Goal: Entertainment & Leisure: Consume media (video, audio)

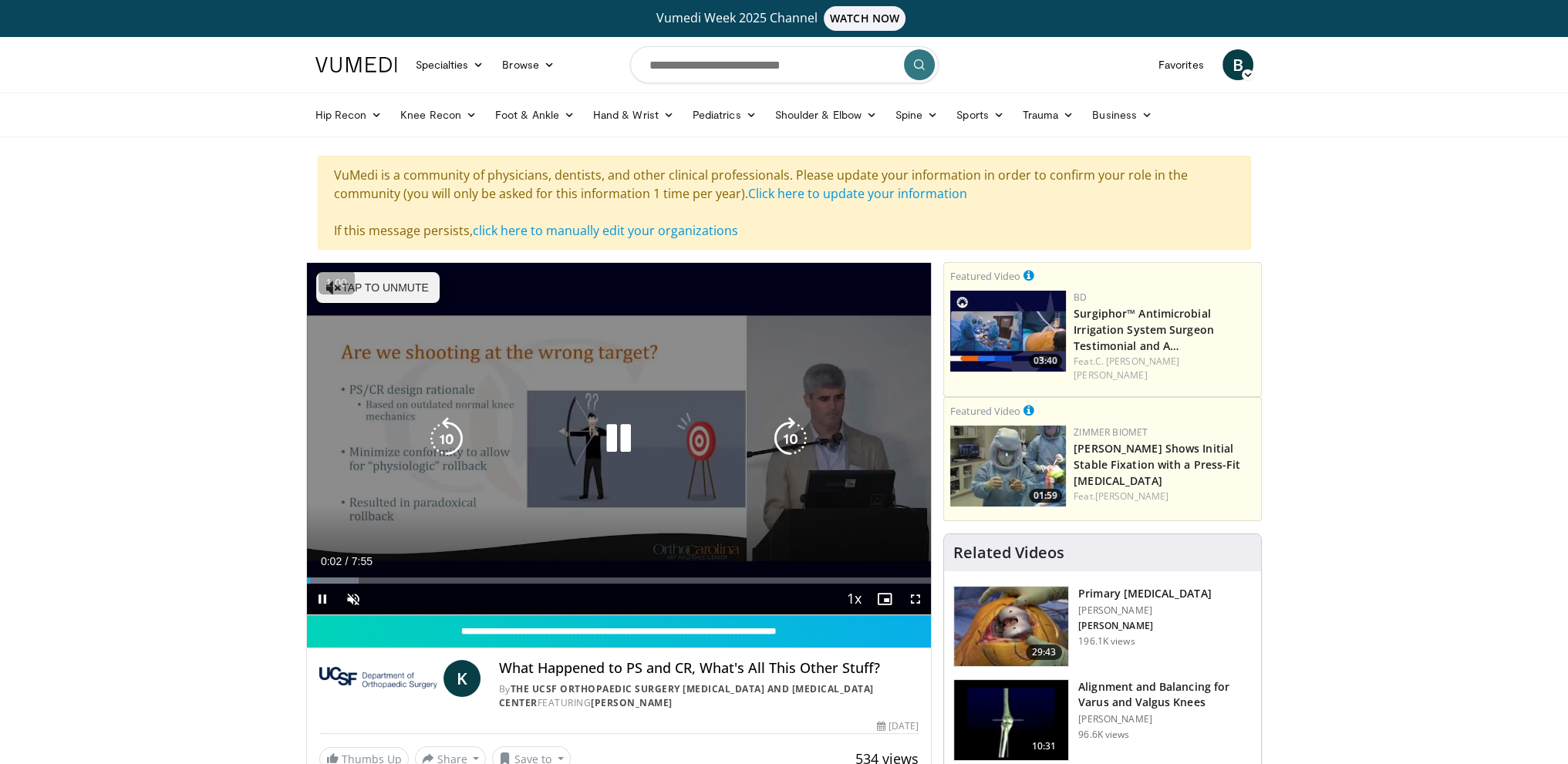
click at [622, 434] on icon "Video Player" at bounding box center [619, 439] width 44 height 44
click at [632, 439] on icon "Video Player" at bounding box center [619, 439] width 44 height 44
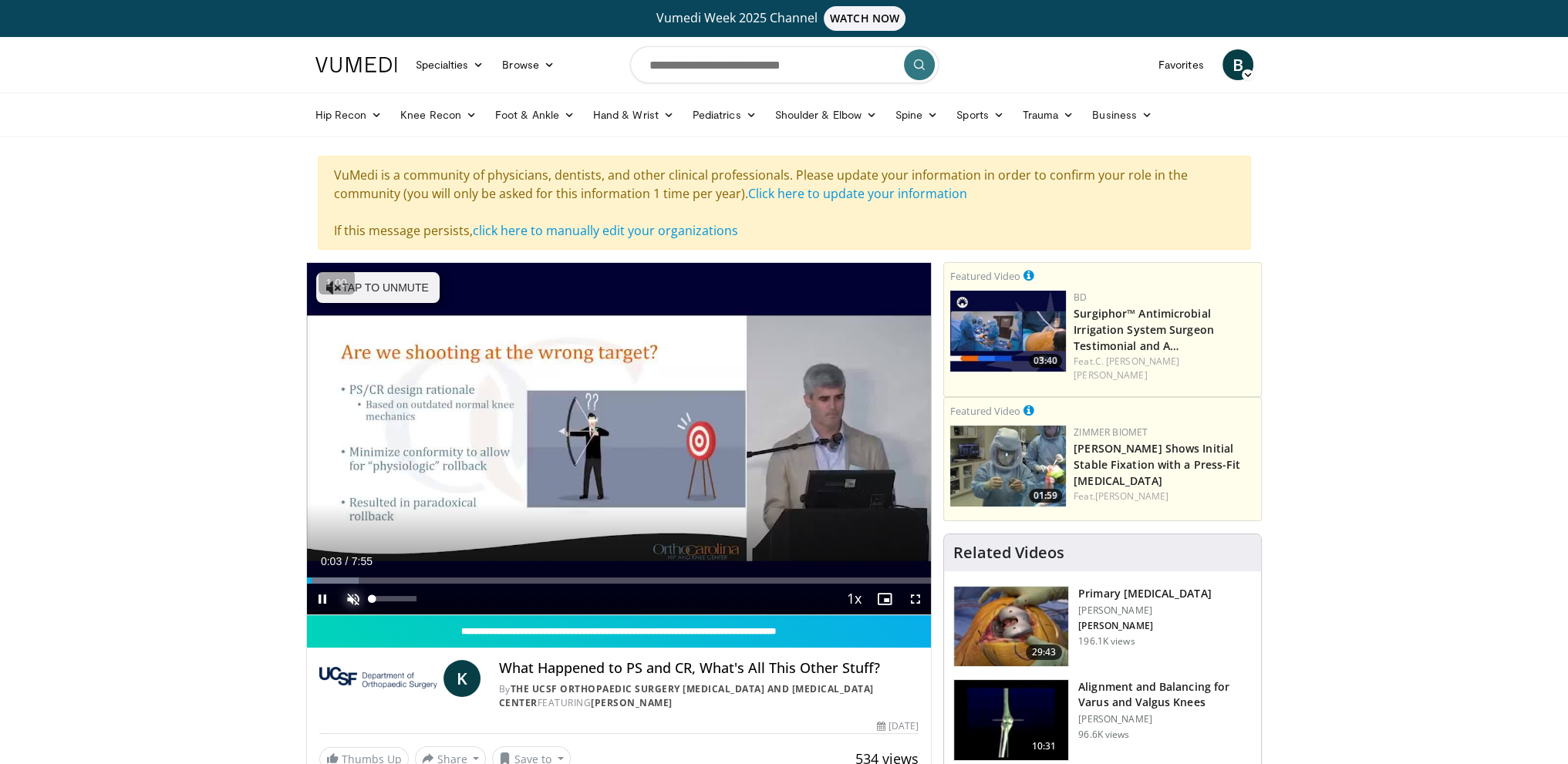
click at [358, 598] on span "Video Player" at bounding box center [353, 599] width 31 height 31
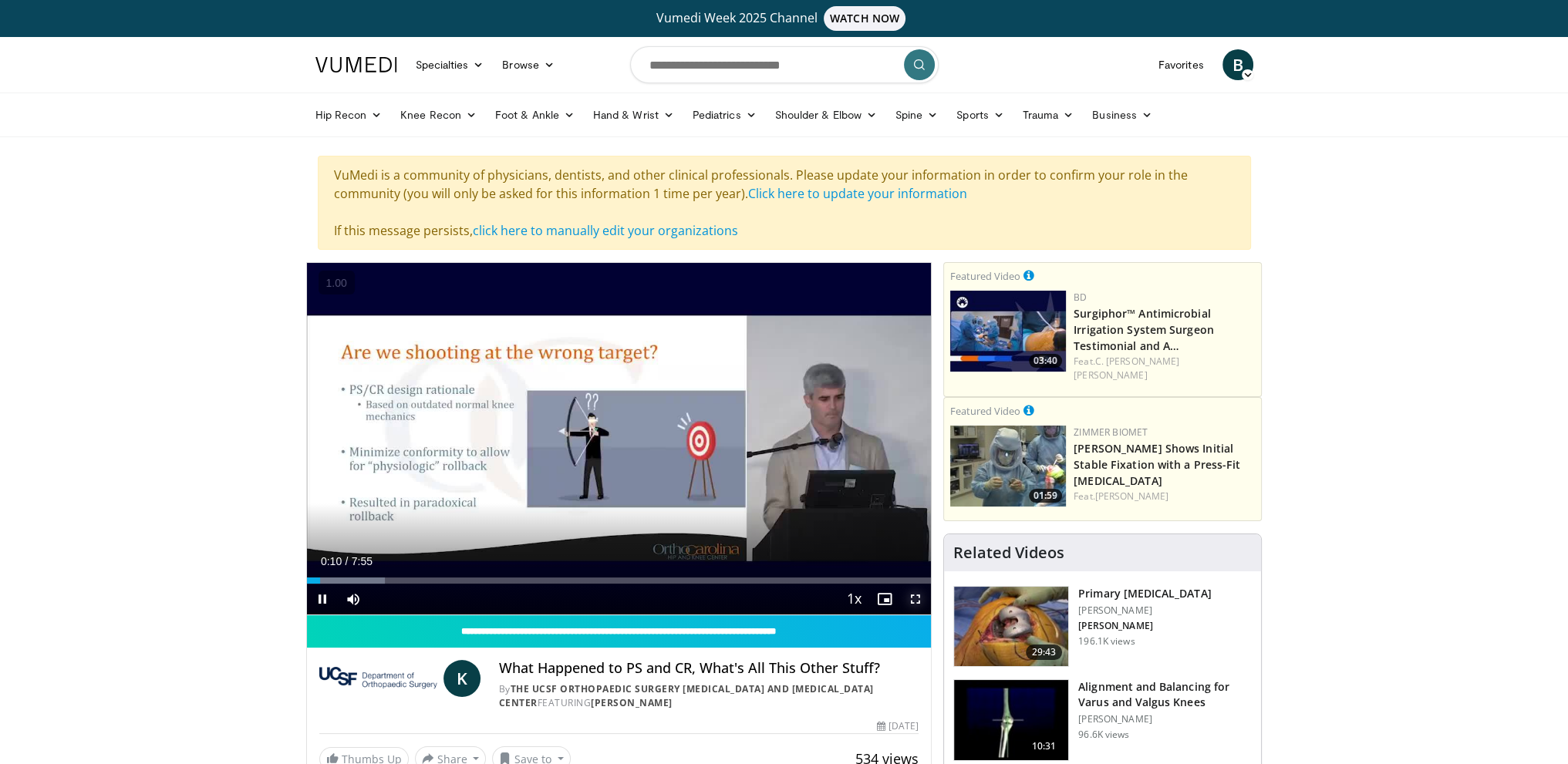
click at [910, 594] on span "Video Player" at bounding box center [916, 599] width 31 height 31
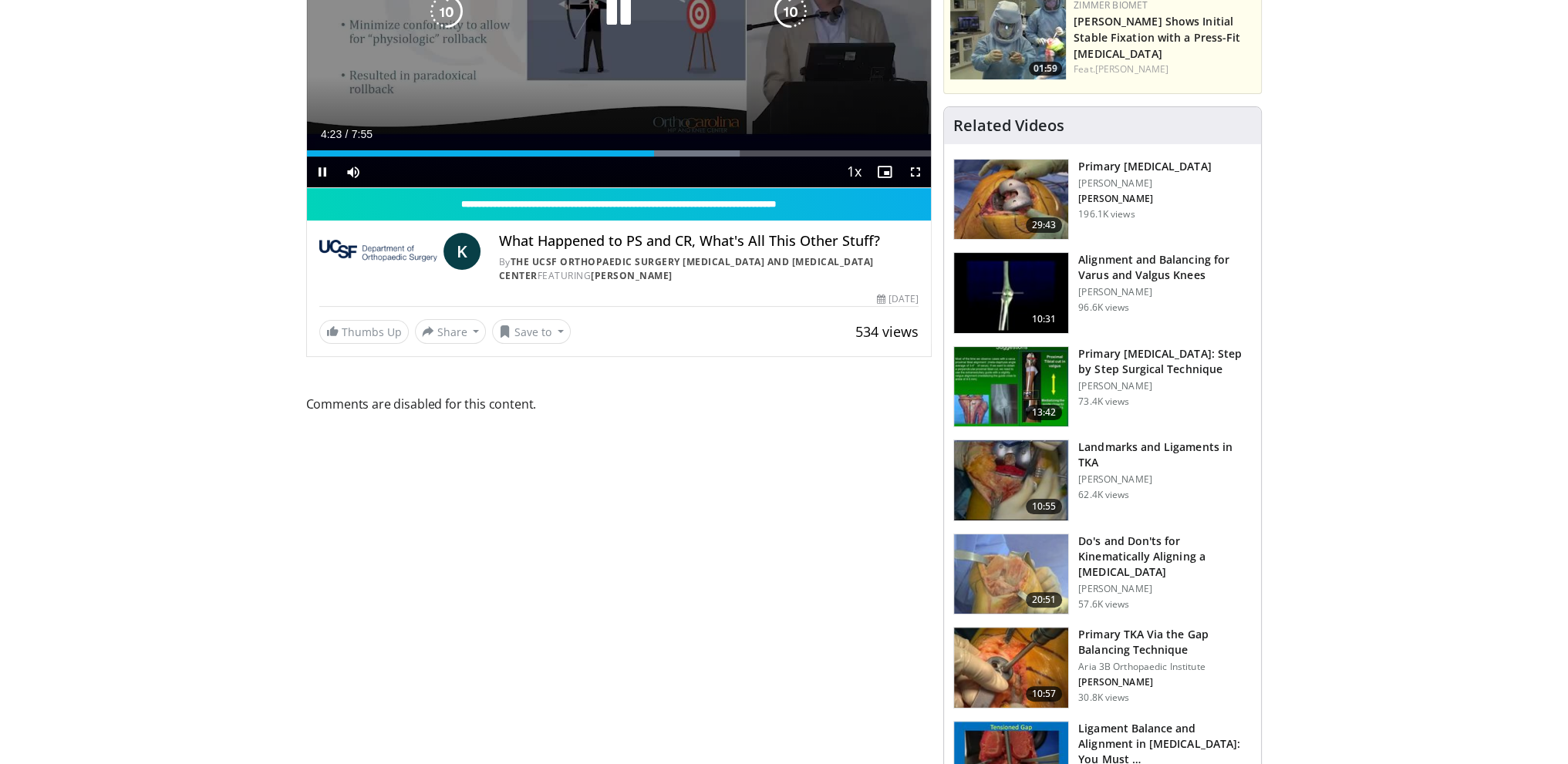
scroll to position [129, 0]
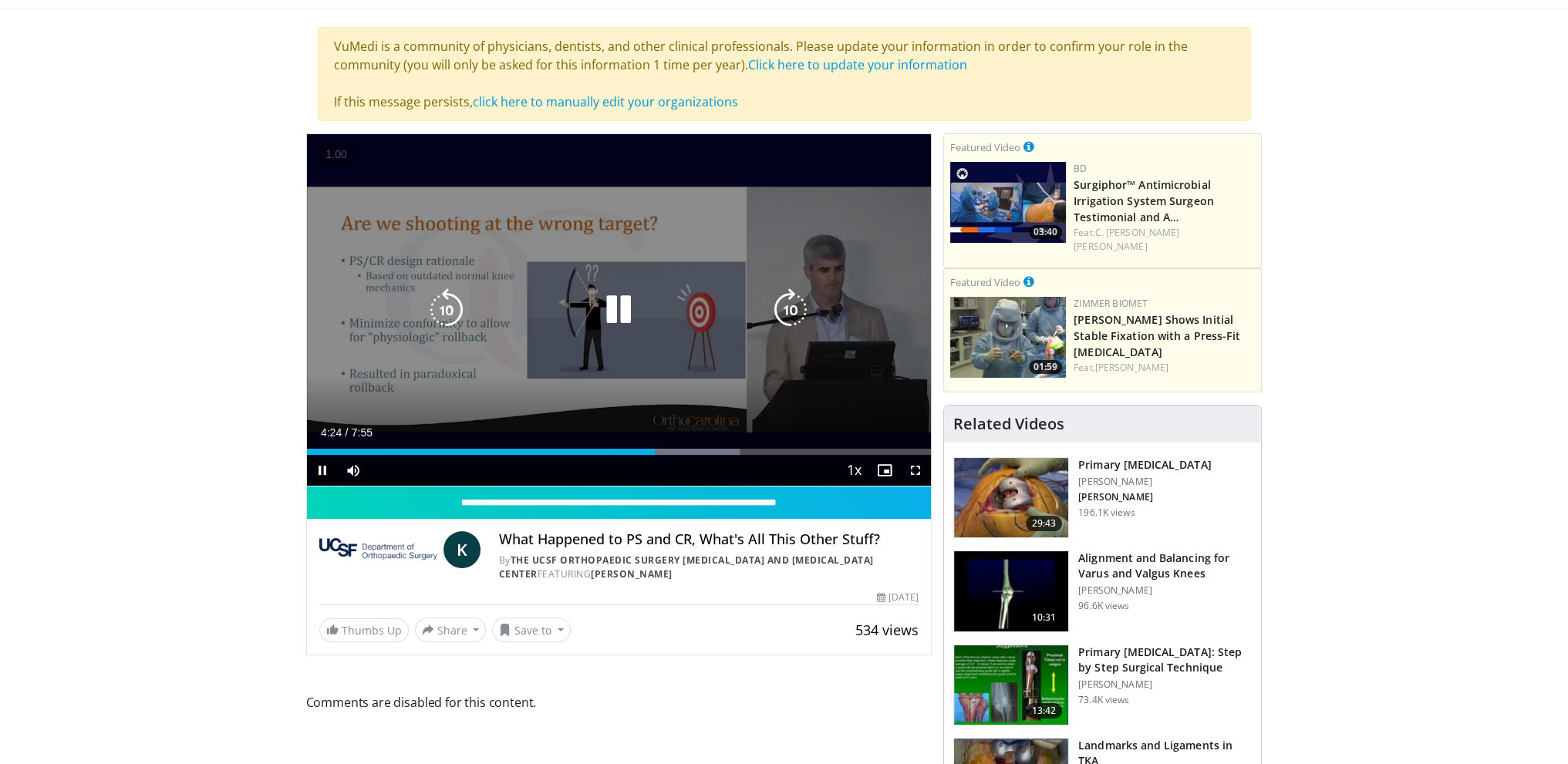
click at [621, 310] on icon "Video Player" at bounding box center [619, 310] width 44 height 44
